Goal: Task Accomplishment & Management: Manage account settings

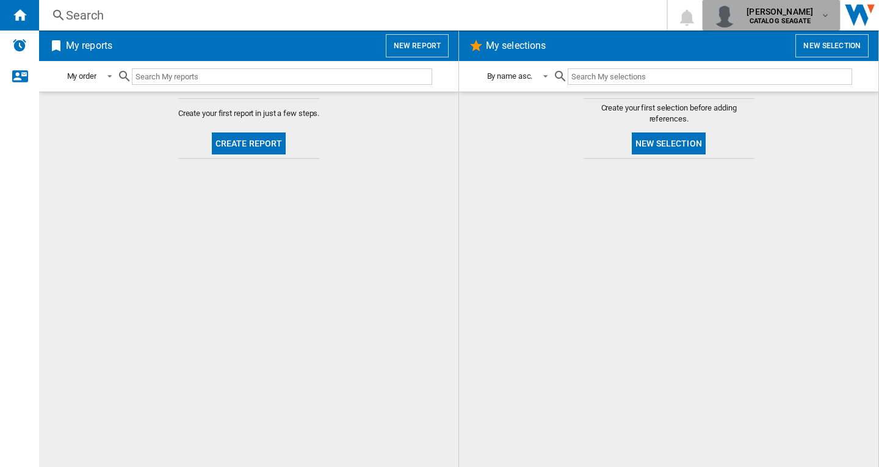
click at [779, 13] on span "nicolas hacker" at bounding box center [780, 11] width 67 height 12
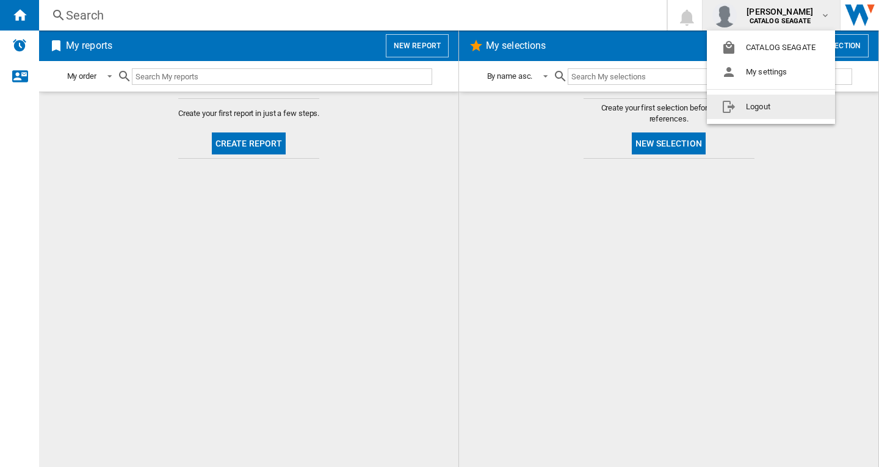
drag, startPoint x: 774, startPoint y: 105, endPoint x: 778, endPoint y: 98, distance: 8.0
click at [774, 106] on button "Logout" at bounding box center [771, 107] width 128 height 24
